Goal: Browse casually: Explore the website without a specific task or goal

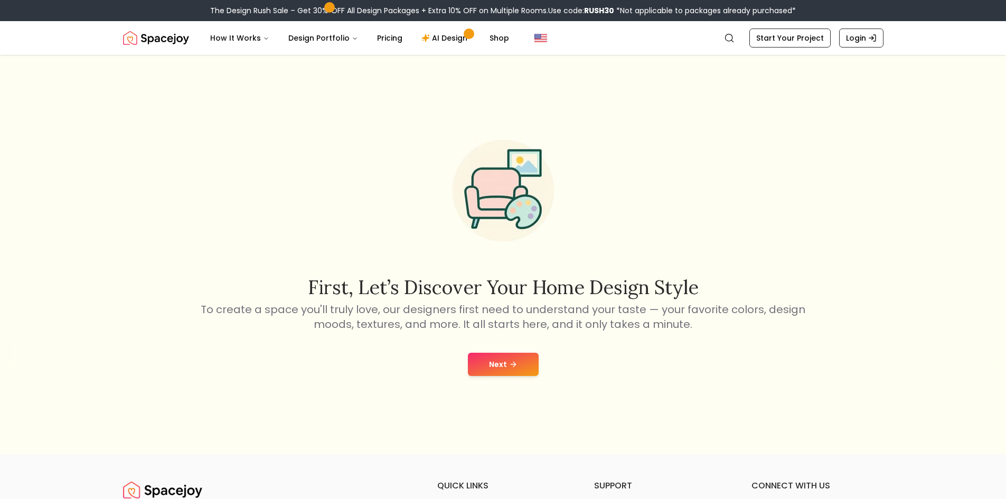
click at [515, 365] on icon at bounding box center [514, 364] width 3 height 5
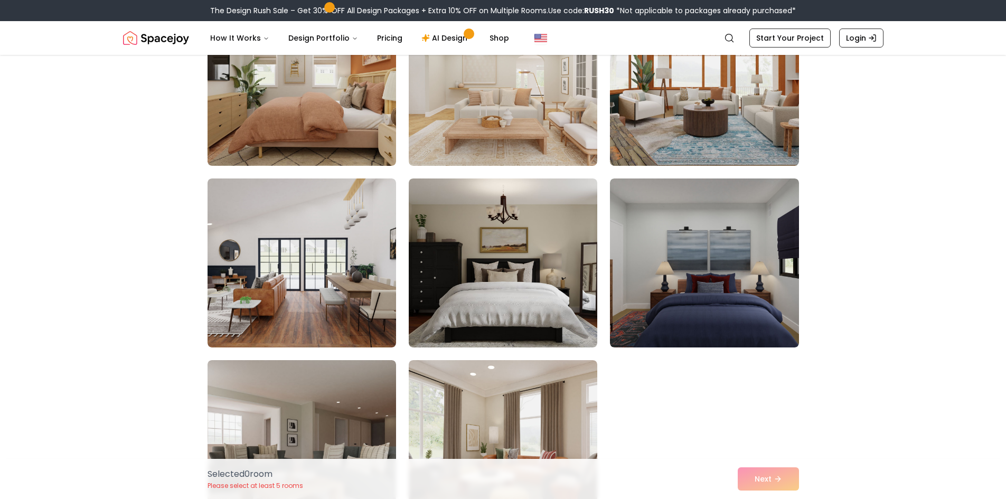
scroll to position [2694, 0]
